Goal: Information Seeking & Learning: Learn about a topic

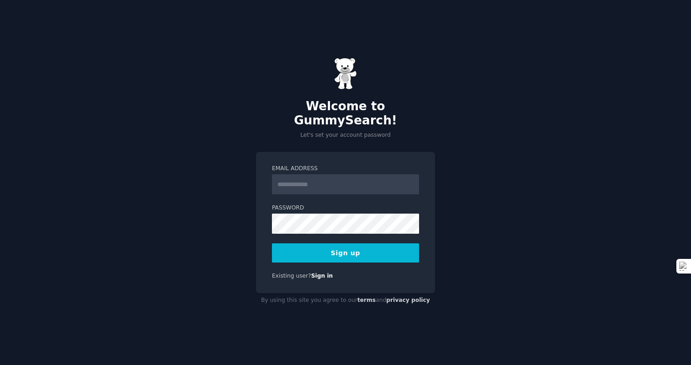
type input "**********"
click at [344, 249] on button "Sign up" at bounding box center [345, 252] width 147 height 19
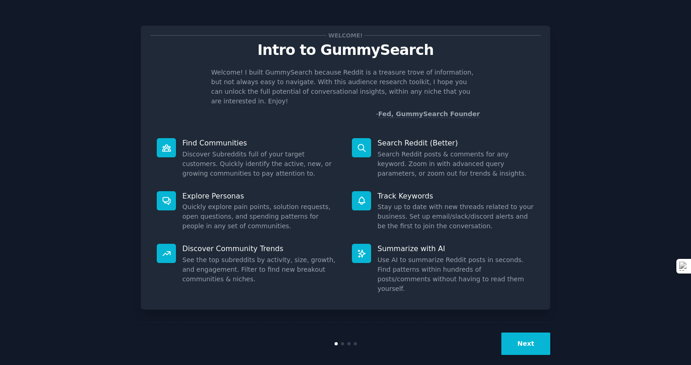
click at [534, 332] on button "Next" at bounding box center [526, 343] width 49 height 22
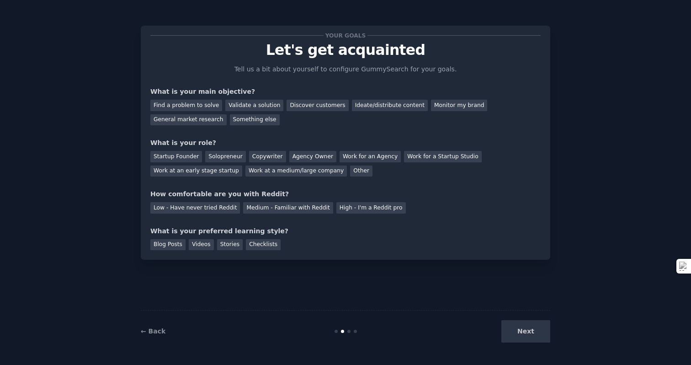
click at [534, 329] on div "Next" at bounding box center [482, 331] width 137 height 22
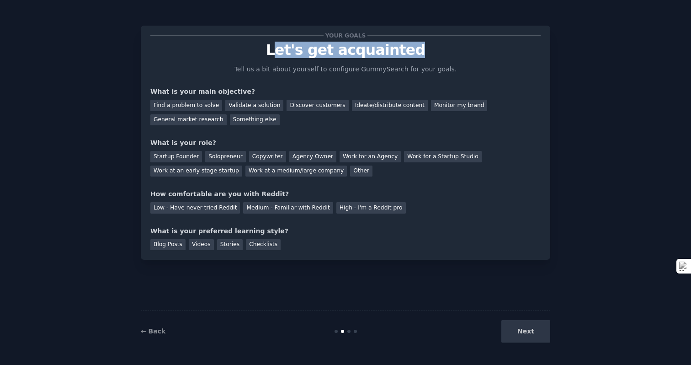
drag, startPoint x: 283, startPoint y: 42, endPoint x: 422, endPoint y: 56, distance: 139.7
click at [422, 56] on p "Let's get acquainted" at bounding box center [345, 50] width 391 height 16
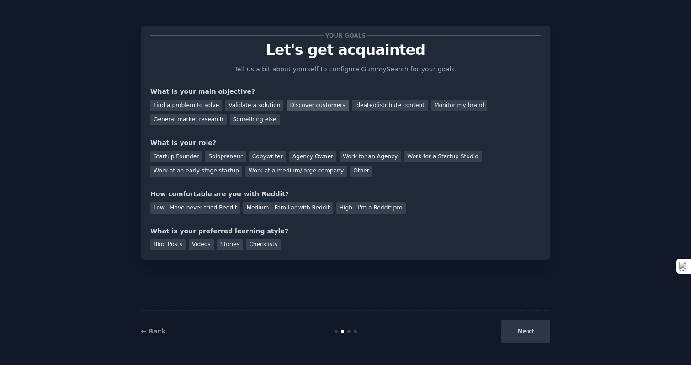
click at [317, 106] on div "Discover customers" at bounding box center [318, 105] width 62 height 11
click at [180, 100] on div "Find a problem to solve" at bounding box center [186, 105] width 72 height 11
click at [207, 120] on div "General market research" at bounding box center [188, 119] width 76 height 11
click at [186, 159] on div "Startup Founder" at bounding box center [176, 156] width 52 height 11
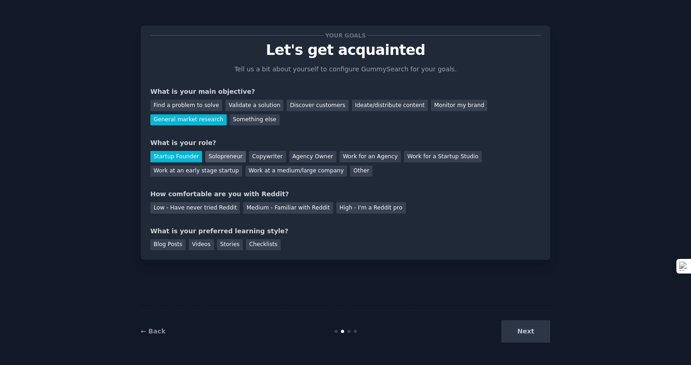
click at [228, 156] on div "Solopreneur" at bounding box center [225, 156] width 40 height 11
click at [323, 161] on div "Agency Owner" at bounding box center [312, 156] width 47 height 11
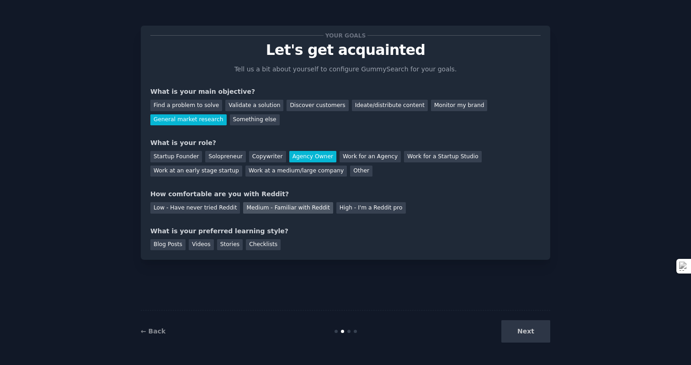
click at [255, 207] on div "Medium - Familiar with Reddit" at bounding box center [288, 207] width 90 height 11
click at [264, 242] on div "Checklists" at bounding box center [263, 244] width 35 height 11
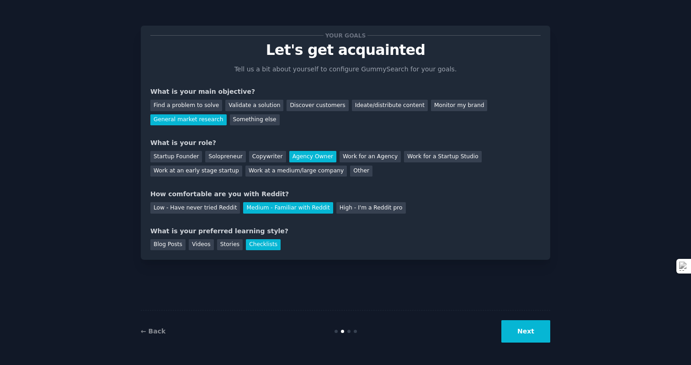
click at [535, 335] on button "Next" at bounding box center [526, 331] width 49 height 22
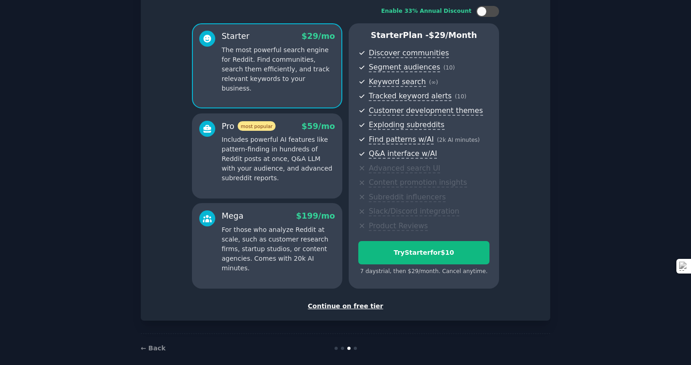
scroll to position [69, 0]
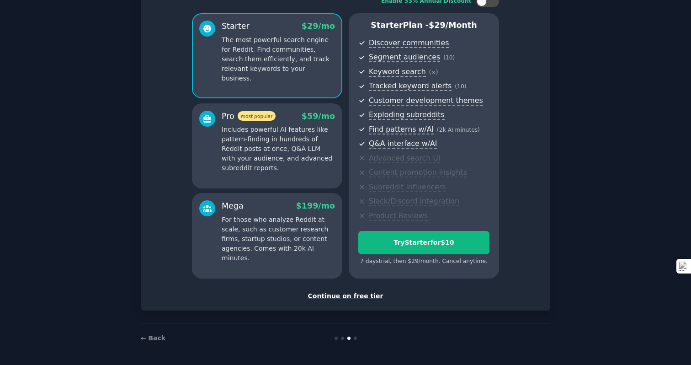
click at [350, 296] on div "Continue on free tier" at bounding box center [345, 296] width 391 height 10
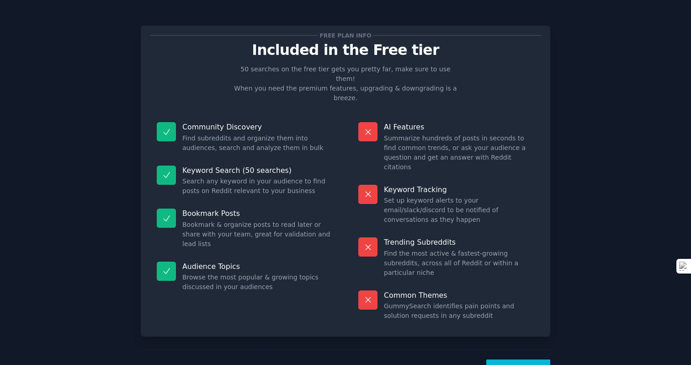
click at [531, 359] on button "Let's Go!" at bounding box center [519, 370] width 64 height 22
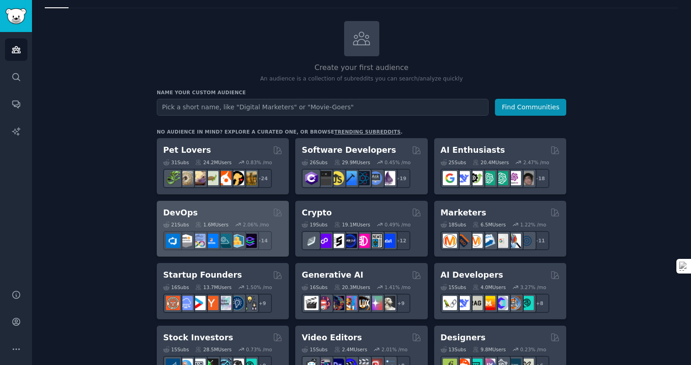
scroll to position [70, 0]
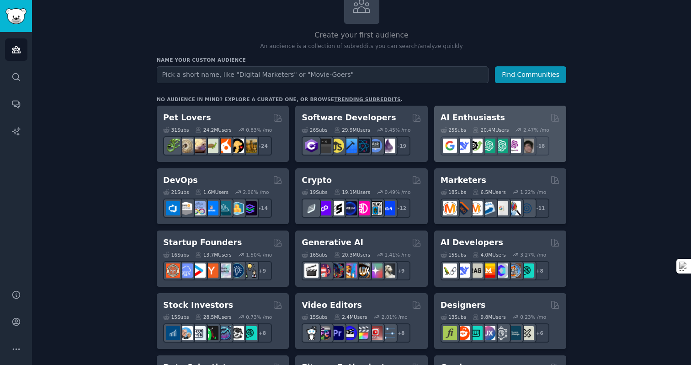
click at [483, 125] on div "25 Sub s 20.4M Users 2.47 % /mo r/chatgpt_promptDesign + 18" at bounding box center [500, 139] width 119 height 32
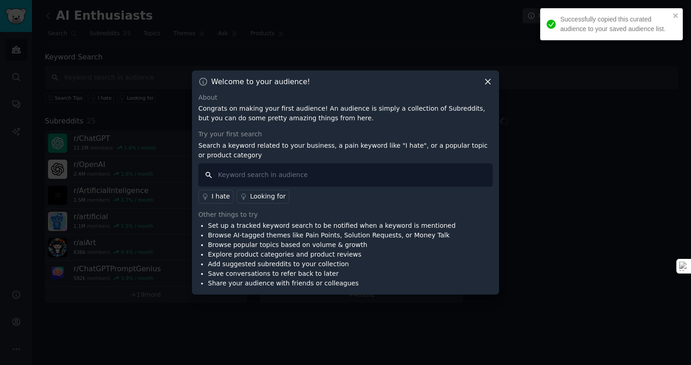
click at [307, 176] on input "text" at bounding box center [345, 174] width 295 height 23
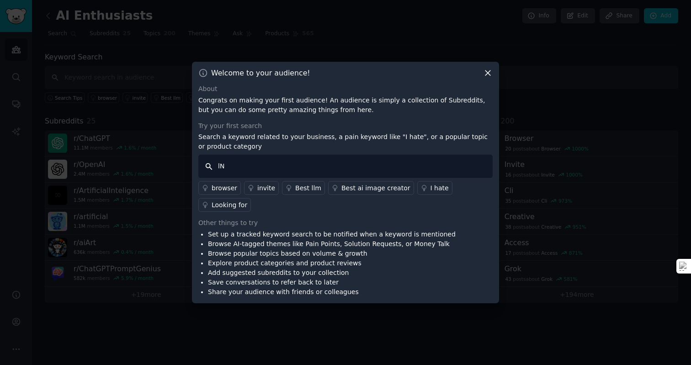
type input "l"
type input "landing page"
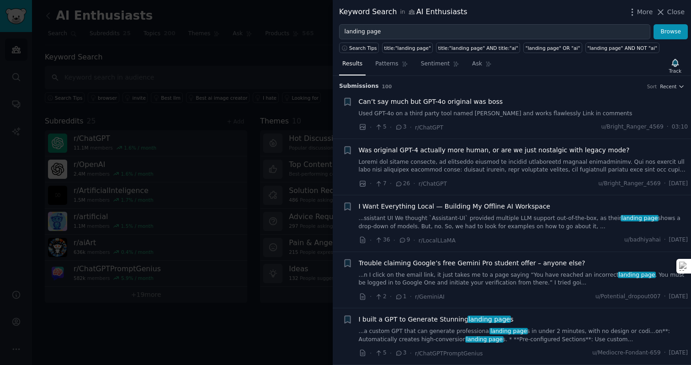
click at [454, 331] on link "...a custom GPT that can generate professional landing page s in under 2 minute…" at bounding box center [524, 335] width 330 height 16
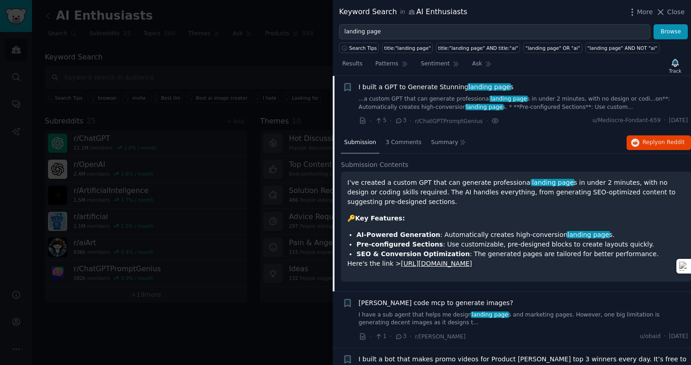
scroll to position [239, 0]
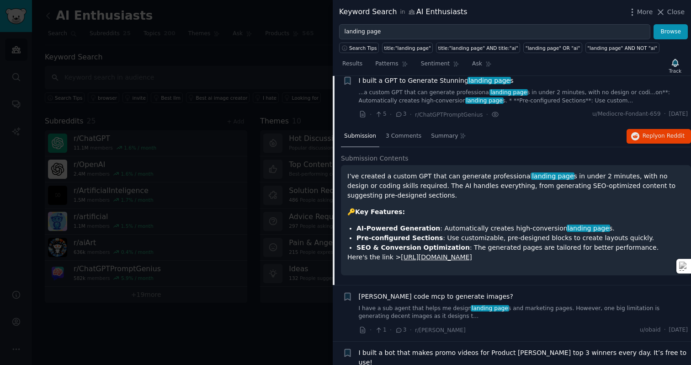
click at [472, 256] on link "[URL][DOMAIN_NAME]" at bounding box center [436, 256] width 71 height 7
click at [293, 220] on div at bounding box center [345, 182] width 691 height 365
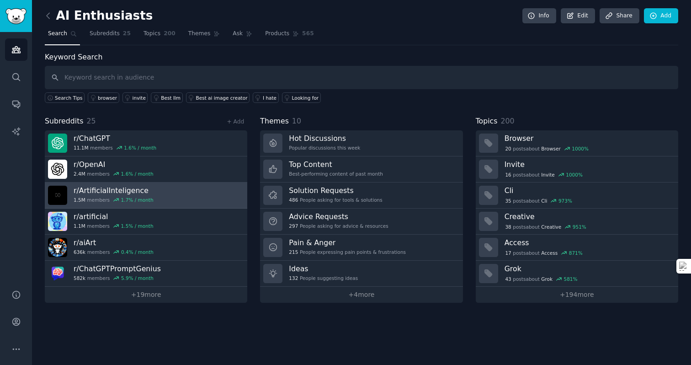
click at [128, 200] on div "1.7 % / month" at bounding box center [137, 200] width 32 height 6
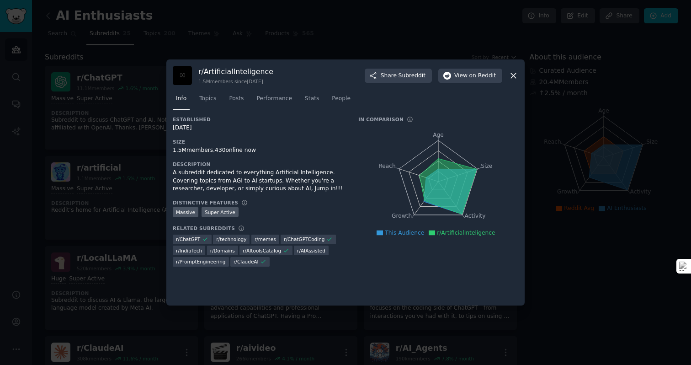
click at [514, 80] on icon at bounding box center [514, 76] width 10 height 10
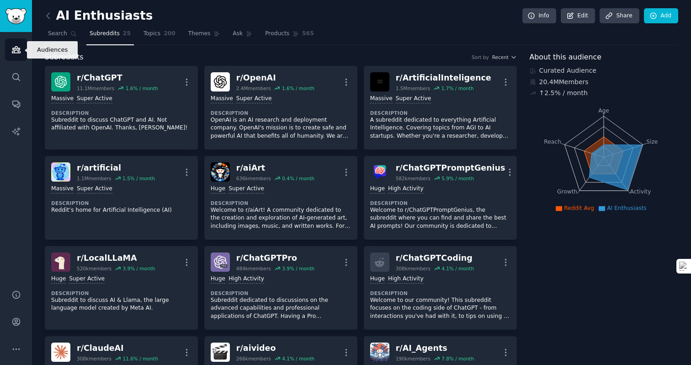
click at [15, 50] on icon "Sidebar" at bounding box center [16, 50] width 8 height 6
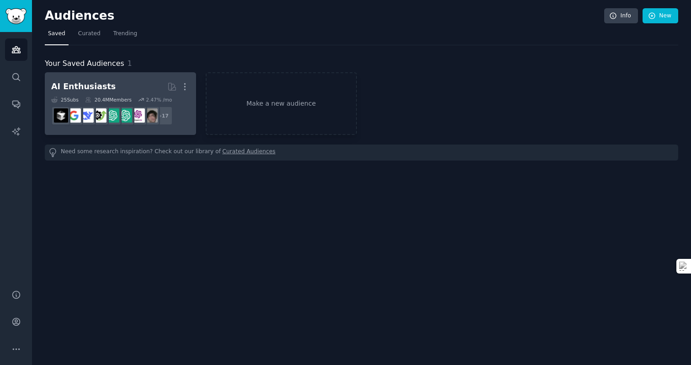
click at [104, 83] on h2 "AI Enthusiasts More" at bounding box center [120, 87] width 139 height 16
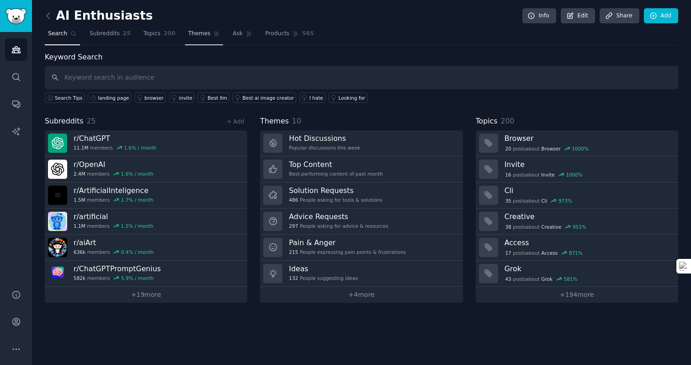
click at [198, 32] on span "Themes" at bounding box center [199, 34] width 22 height 8
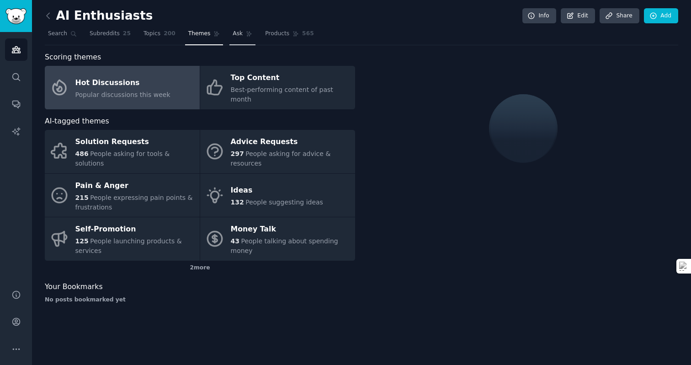
click at [237, 34] on span "Ask" at bounding box center [238, 34] width 10 height 8
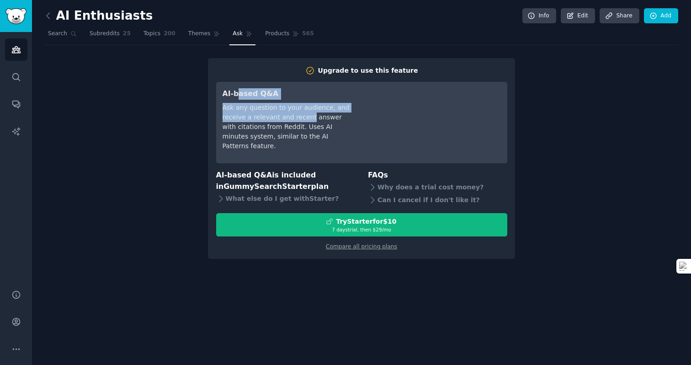
drag, startPoint x: 239, startPoint y: 91, endPoint x: 308, endPoint y: 118, distance: 74.1
click at [308, 118] on div "AI-based Q&A Ask any question to your audience, and receive a relevant and rece…" at bounding box center [287, 122] width 129 height 69
click at [308, 118] on div "Ask any question to your audience, and receive a relevant and recent answer wit…" at bounding box center [287, 127] width 129 height 48
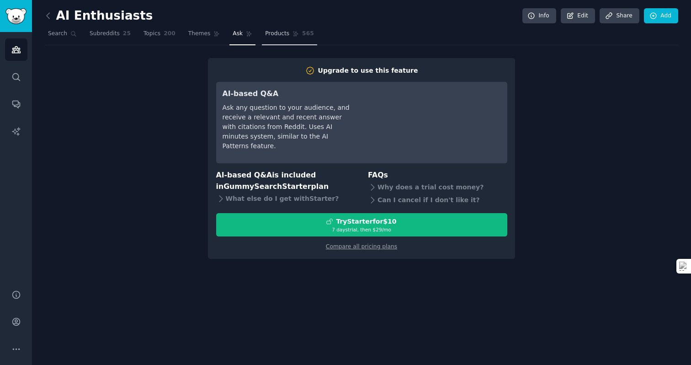
click at [265, 37] on span "Products" at bounding box center [277, 34] width 24 height 8
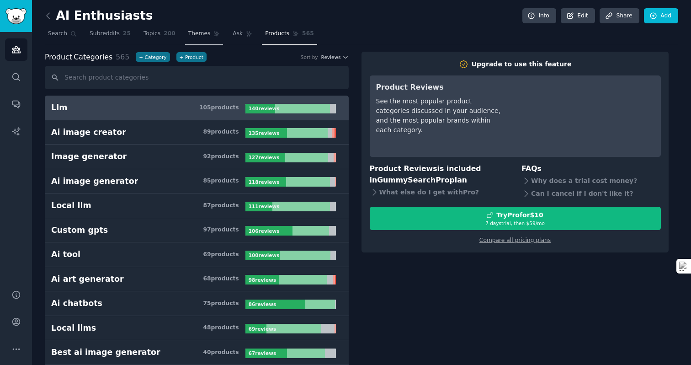
click at [194, 35] on span "Themes" at bounding box center [199, 34] width 22 height 8
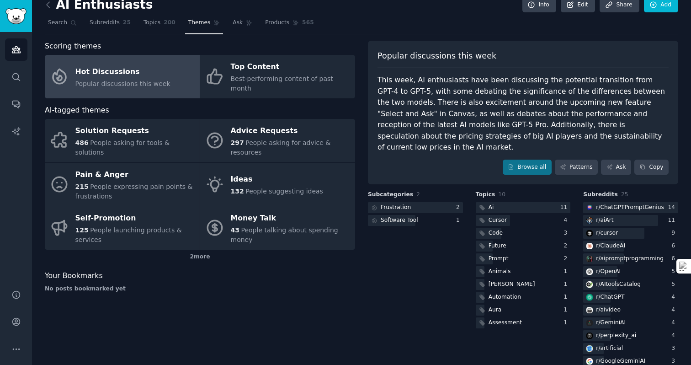
scroll to position [13, 0]
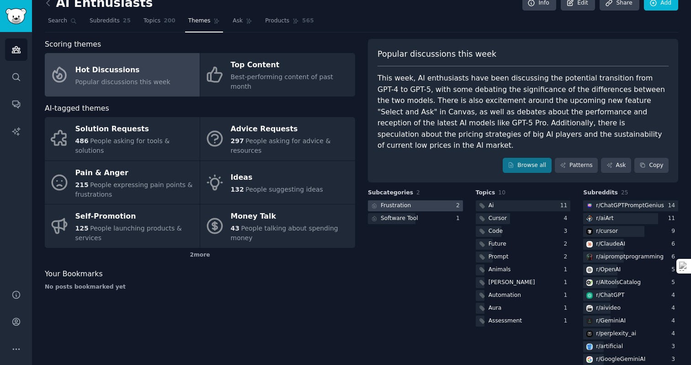
click at [452, 200] on div at bounding box center [415, 205] width 95 height 11
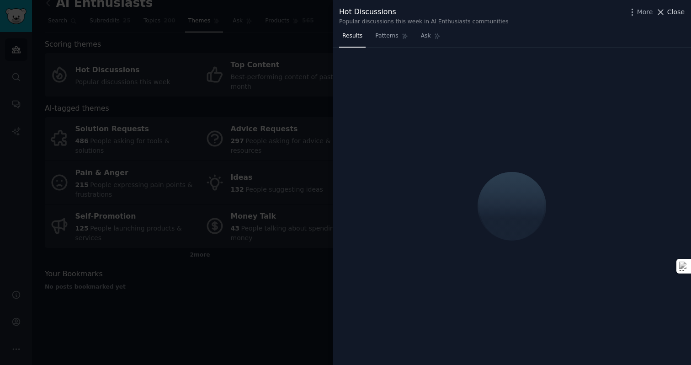
click at [670, 9] on span "Close" at bounding box center [676, 12] width 17 height 10
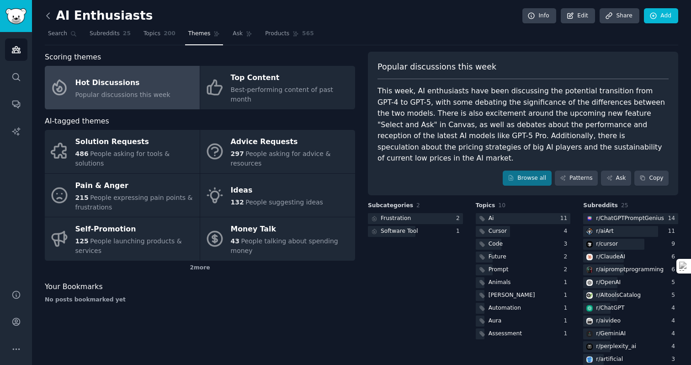
click at [48, 17] on icon at bounding box center [48, 15] width 3 height 5
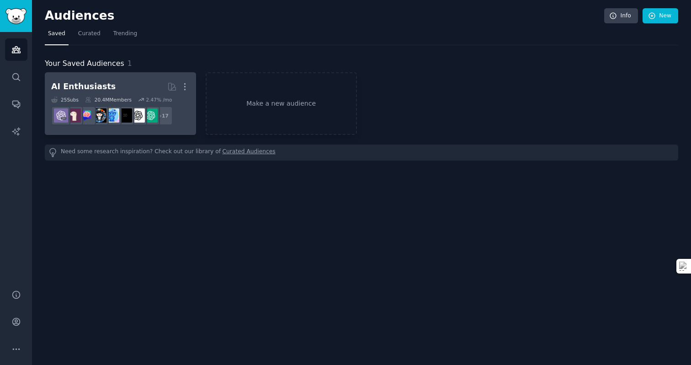
click at [104, 96] on div "20.4M Members" at bounding box center [108, 99] width 47 height 6
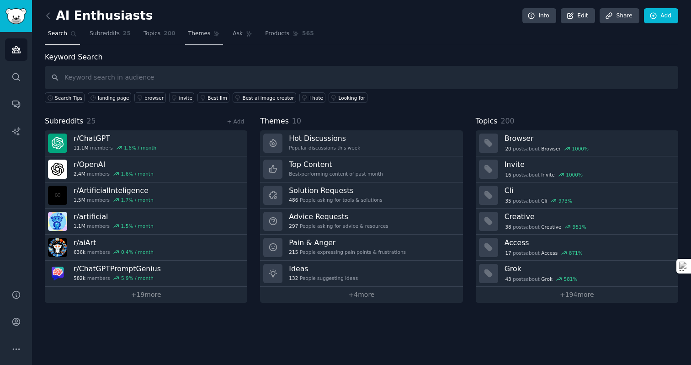
click at [202, 37] on span "Themes" at bounding box center [199, 34] width 22 height 8
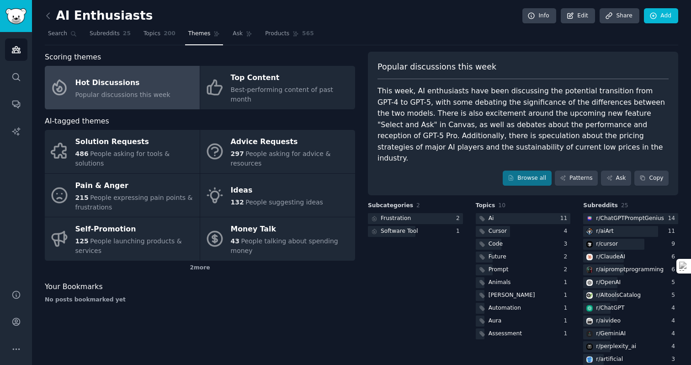
click at [637, 341] on div "r/ perplexity_ai" at bounding box center [631, 346] width 95 height 11
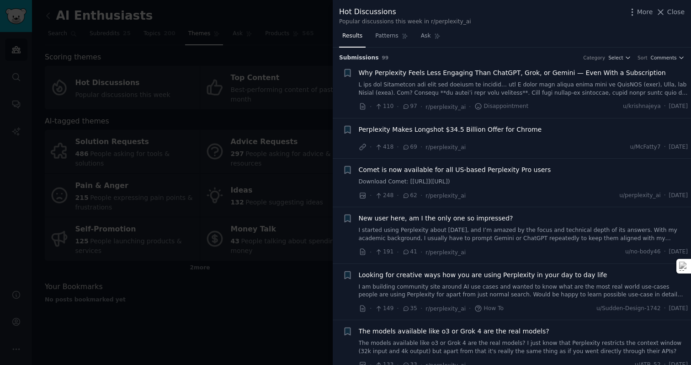
click at [228, 155] on div at bounding box center [345, 182] width 691 height 365
